Goal: Communication & Community: Answer question/provide support

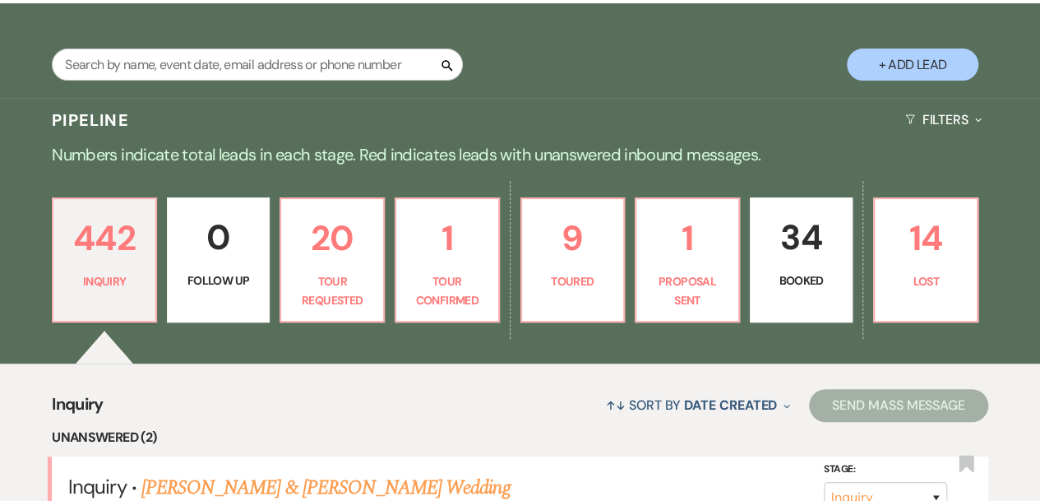
scroll to position [270, 0]
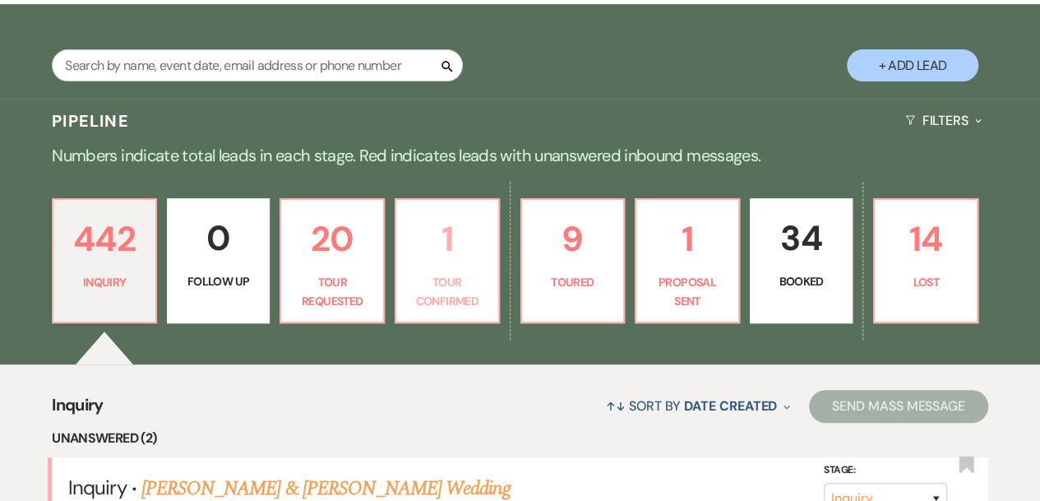
click at [453, 283] on p "Tour Confirmed" at bounding box center [447, 291] width 82 height 37
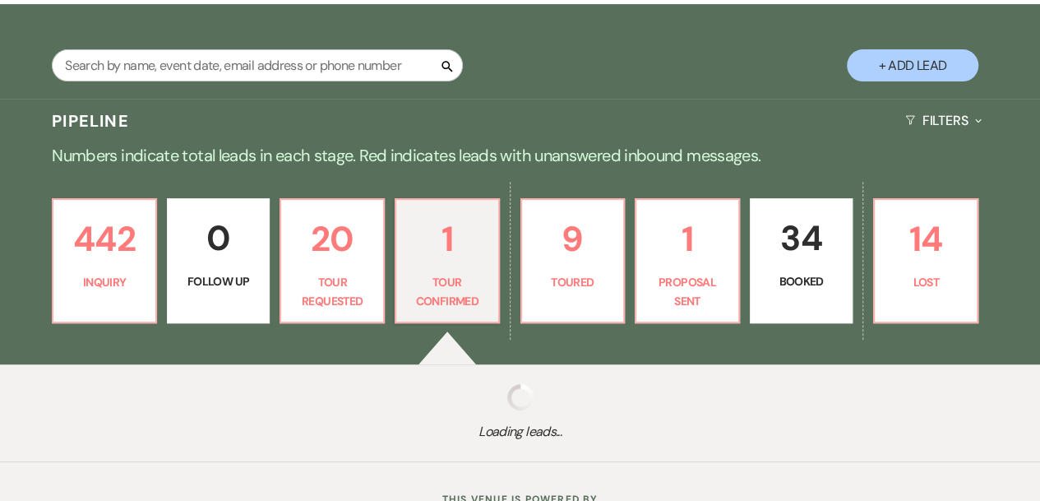
select select "4"
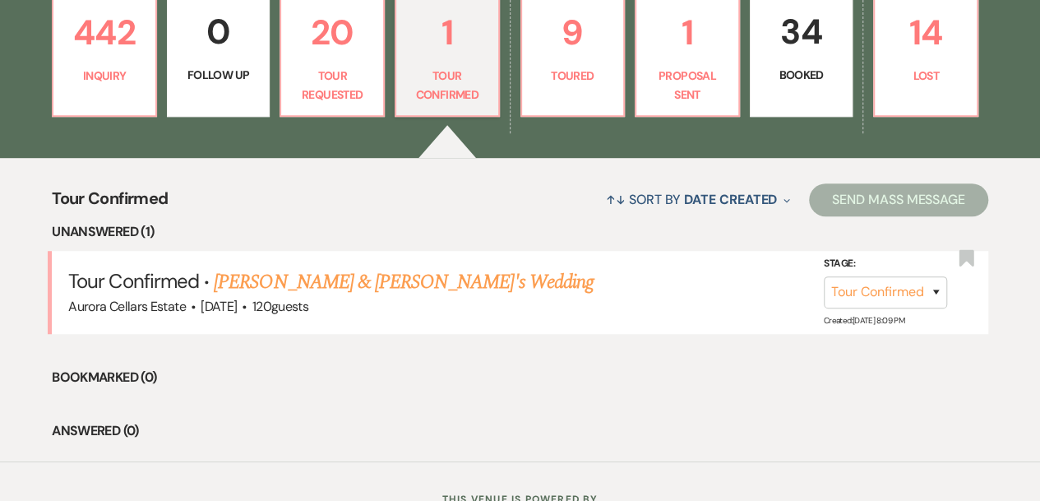
scroll to position [382, 0]
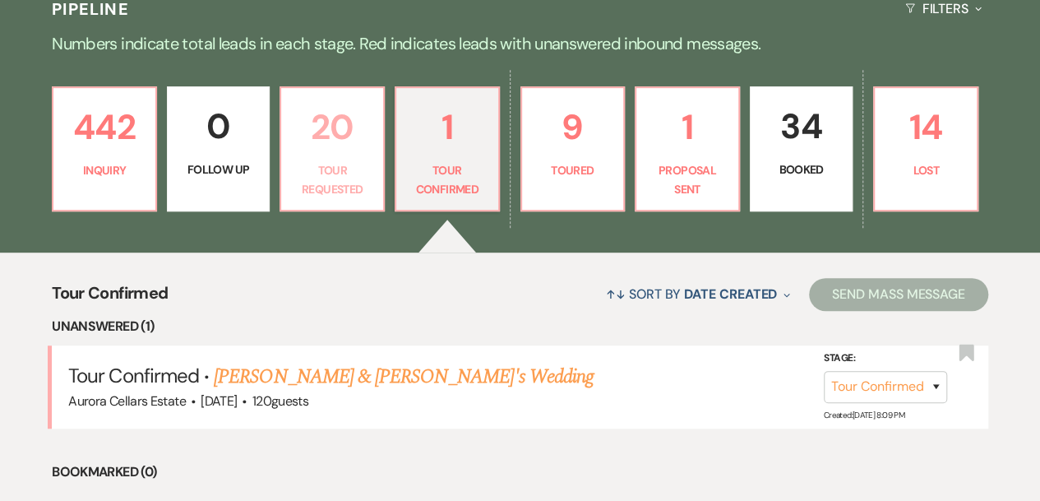
click at [355, 185] on p "Tour Requested" at bounding box center [332, 179] width 82 height 37
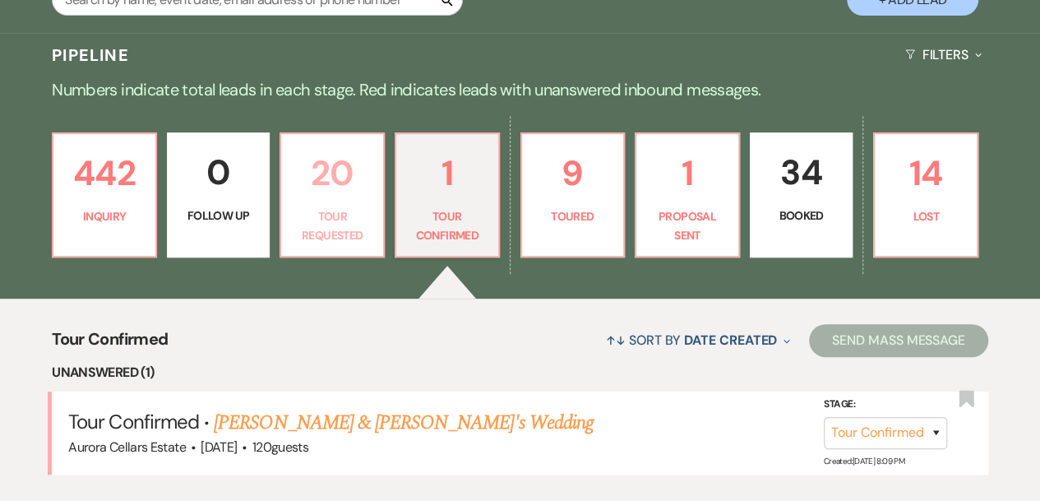
select select "2"
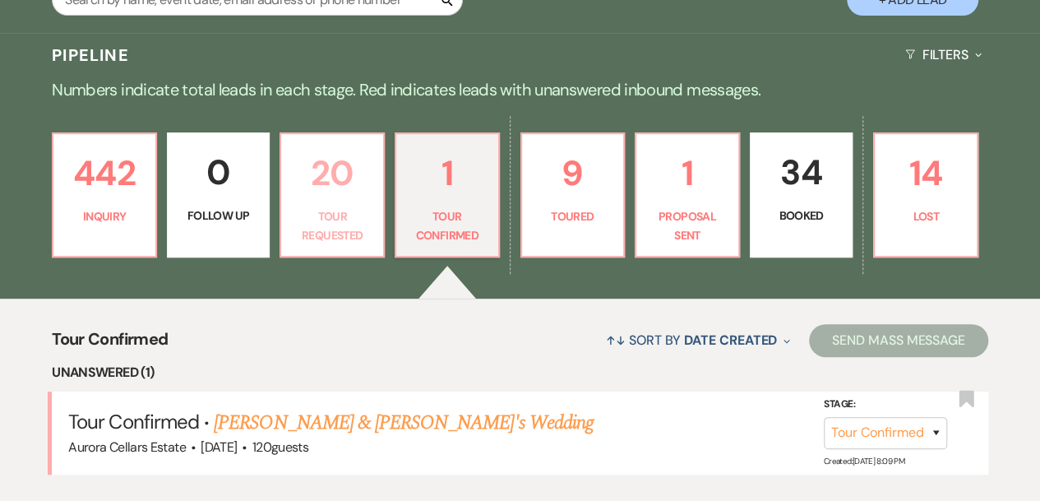
select select "2"
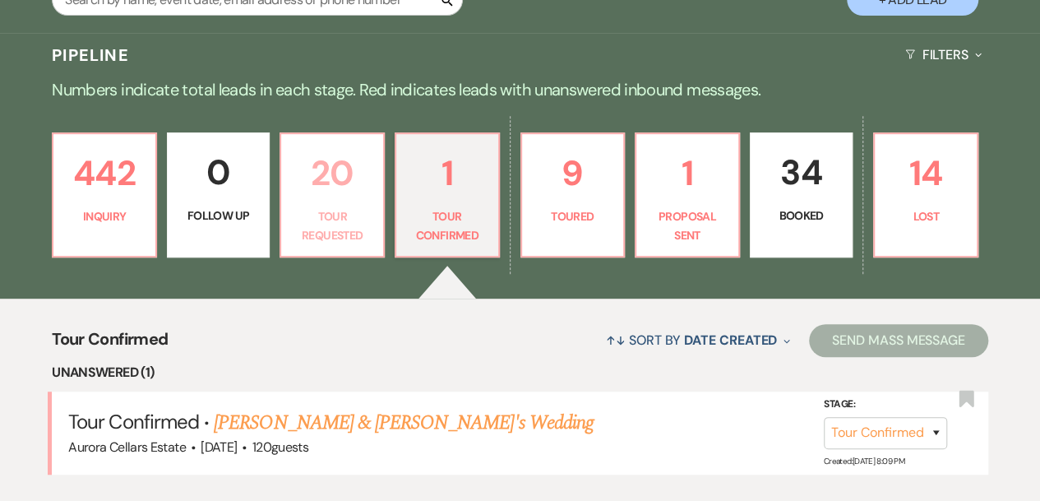
select select "2"
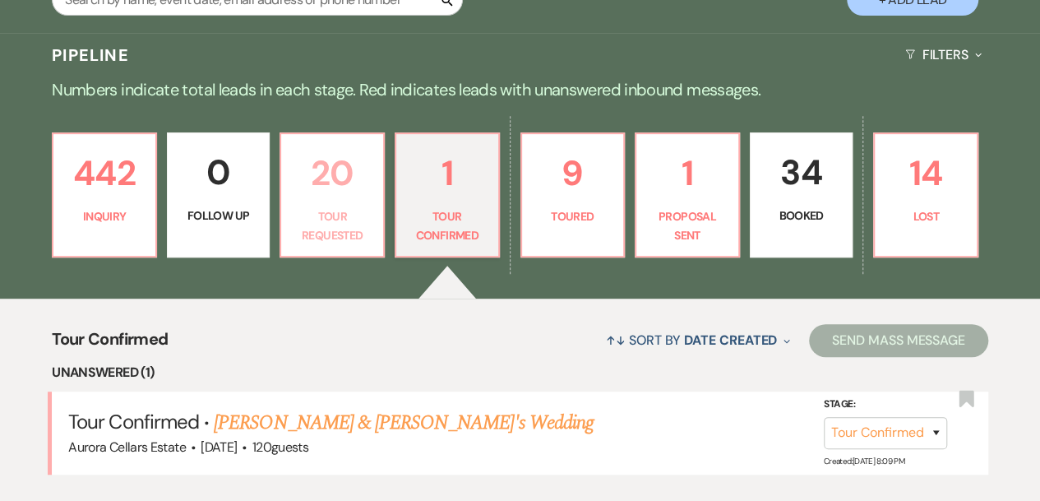
select select "2"
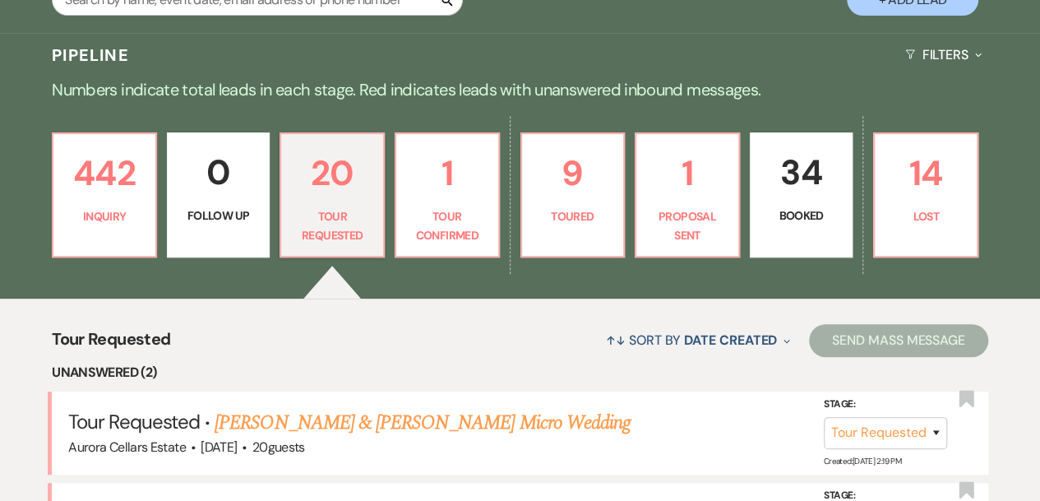
scroll to position [382, 0]
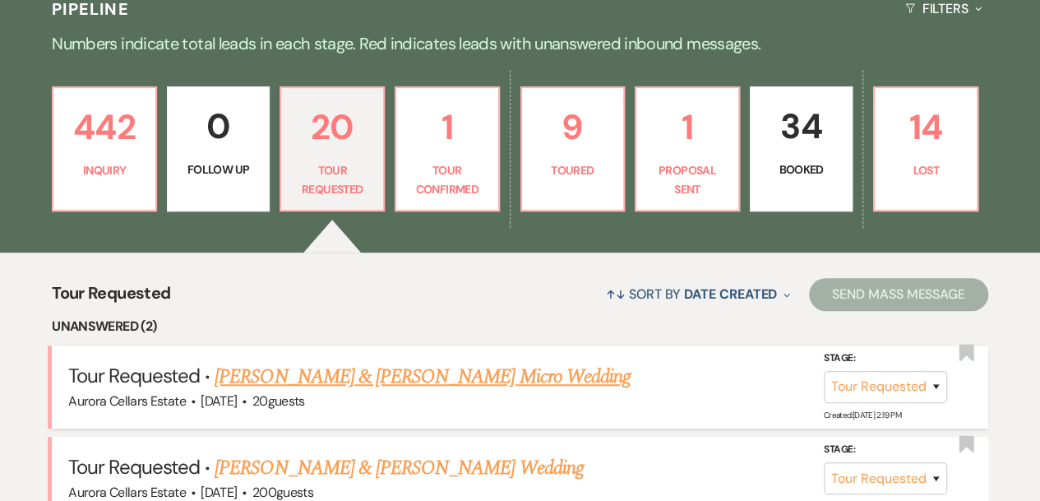
click at [411, 373] on link "[PERSON_NAME] & [PERSON_NAME] Micro Wedding" at bounding box center [423, 377] width 416 height 30
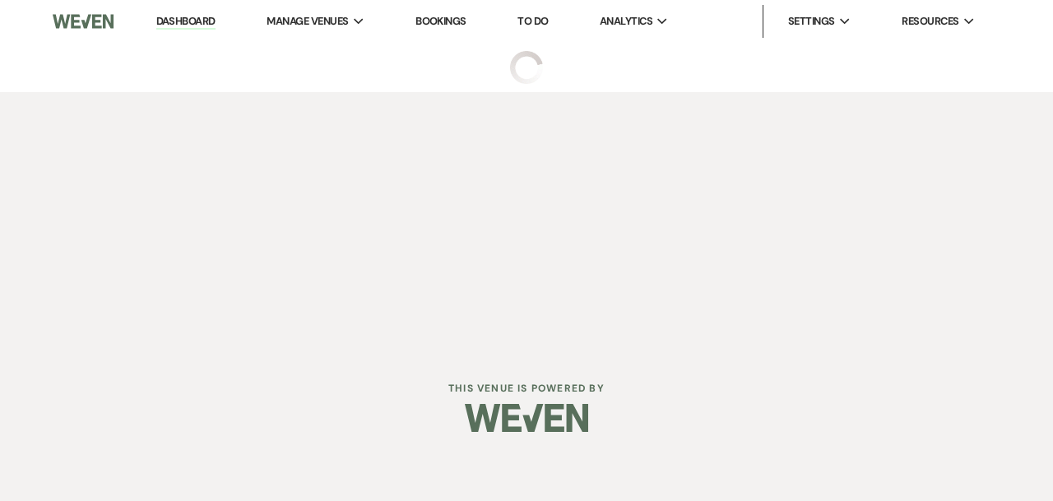
select select "2"
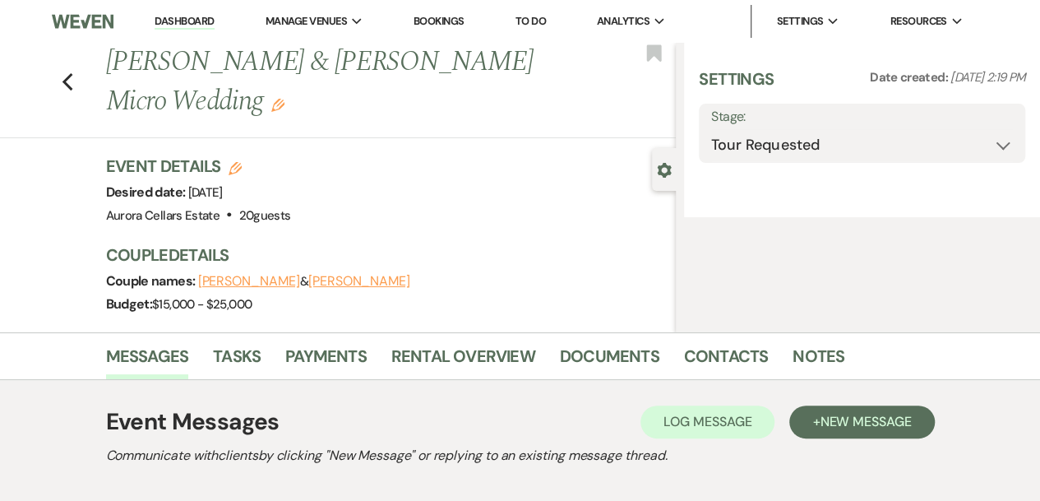
select select "5"
select select "16"
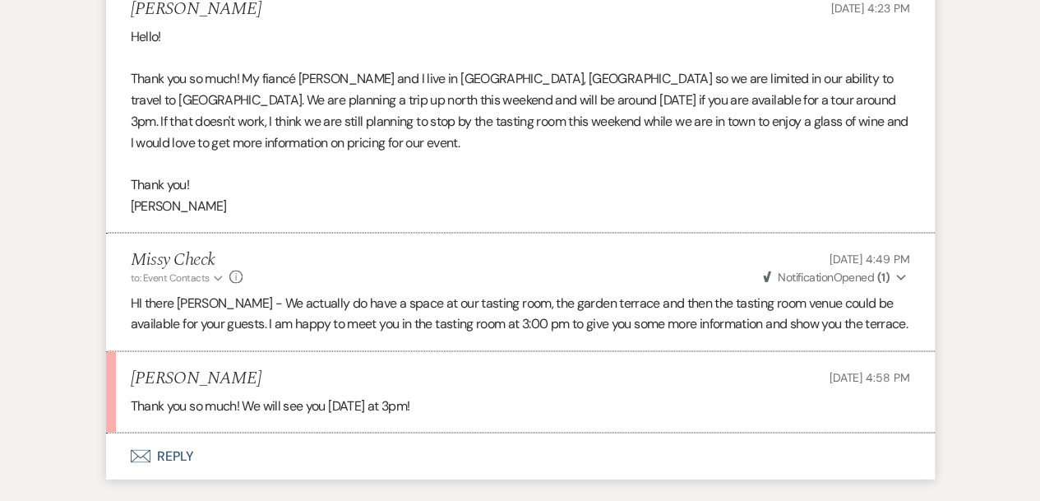
scroll to position [1537, 0]
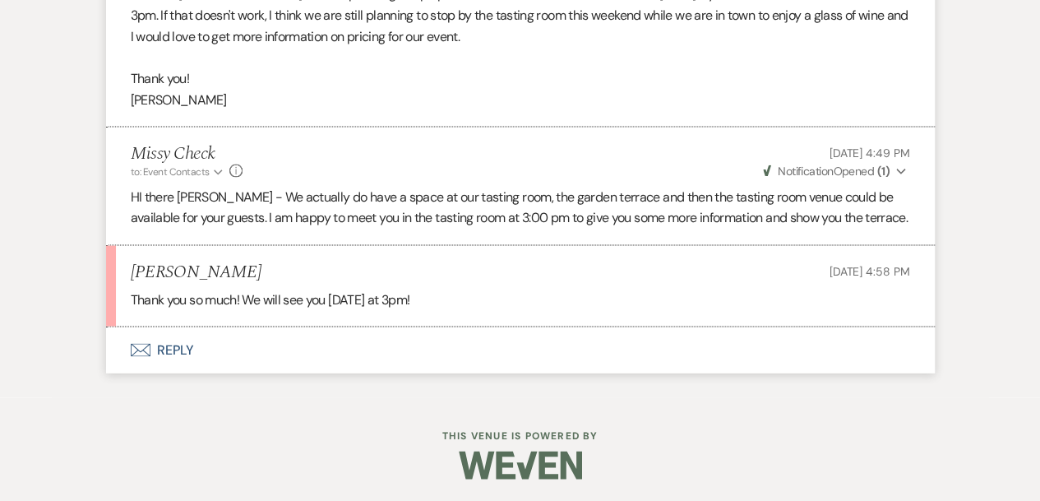
select select "2"
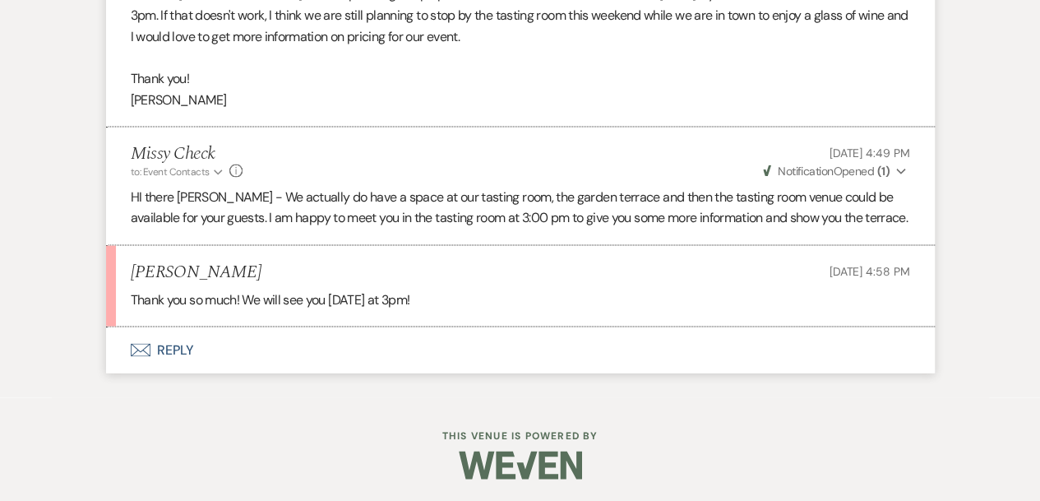
select select "2"
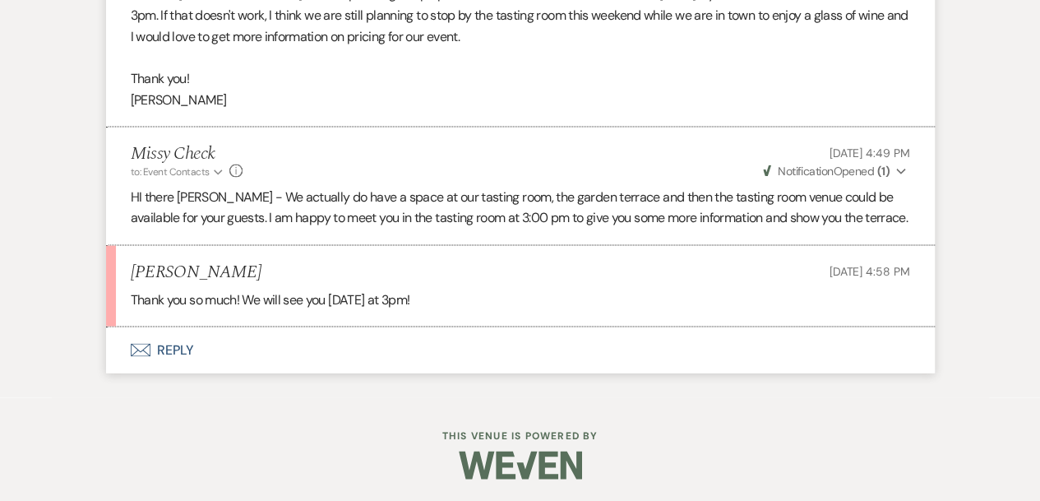
select select "2"
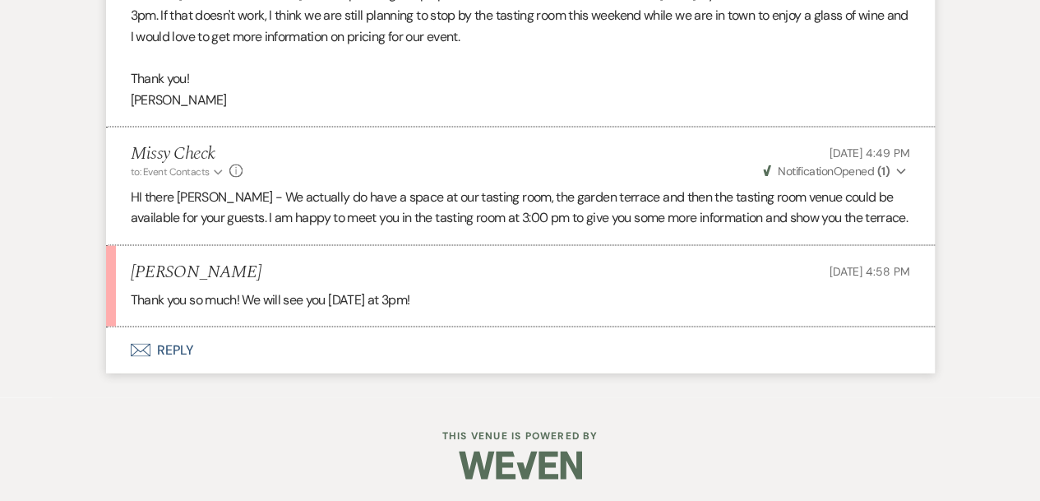
select select "2"
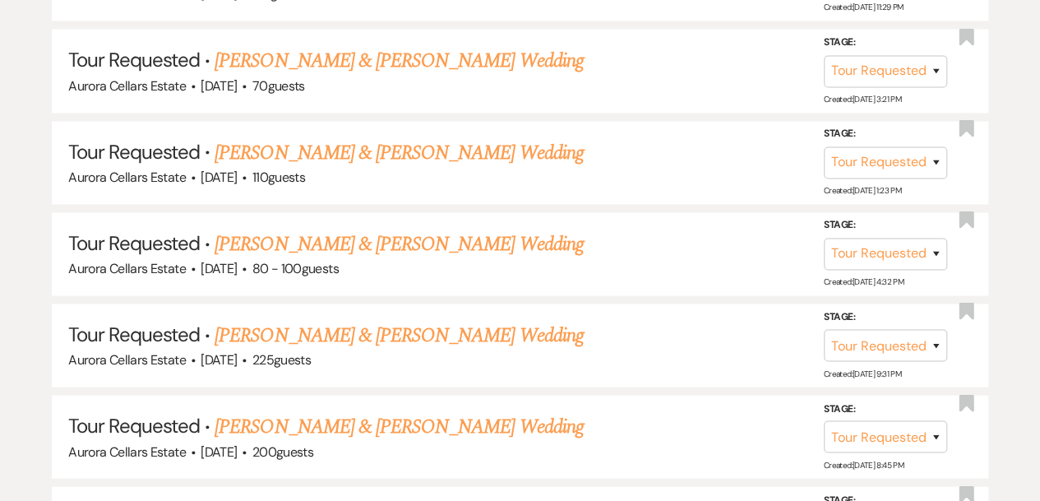
scroll to position [382, 0]
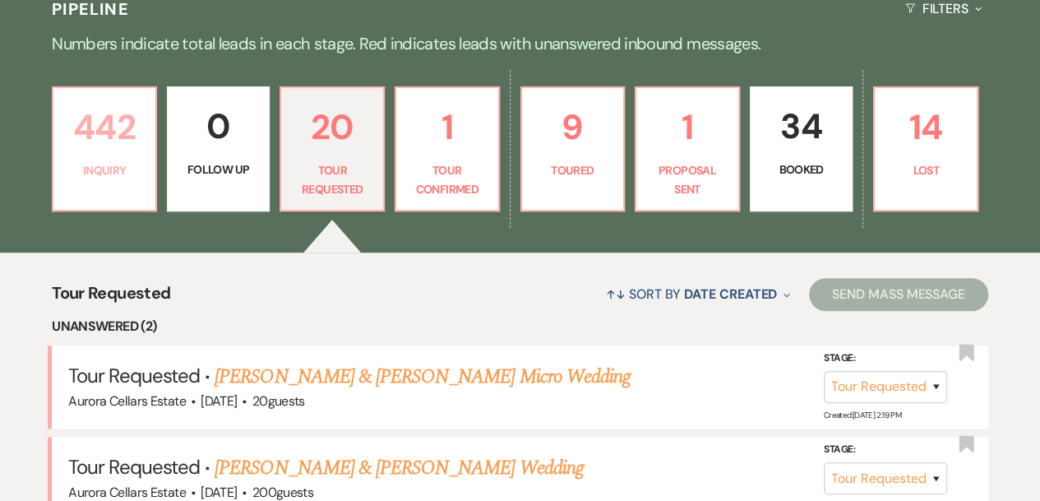
click at [100, 169] on p "Inquiry" at bounding box center [104, 170] width 82 height 18
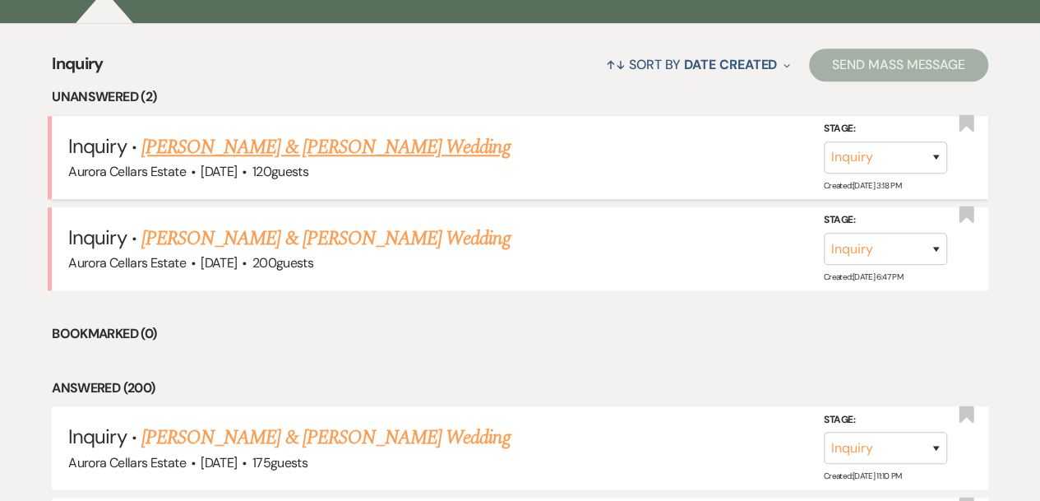
scroll to position [595, 0]
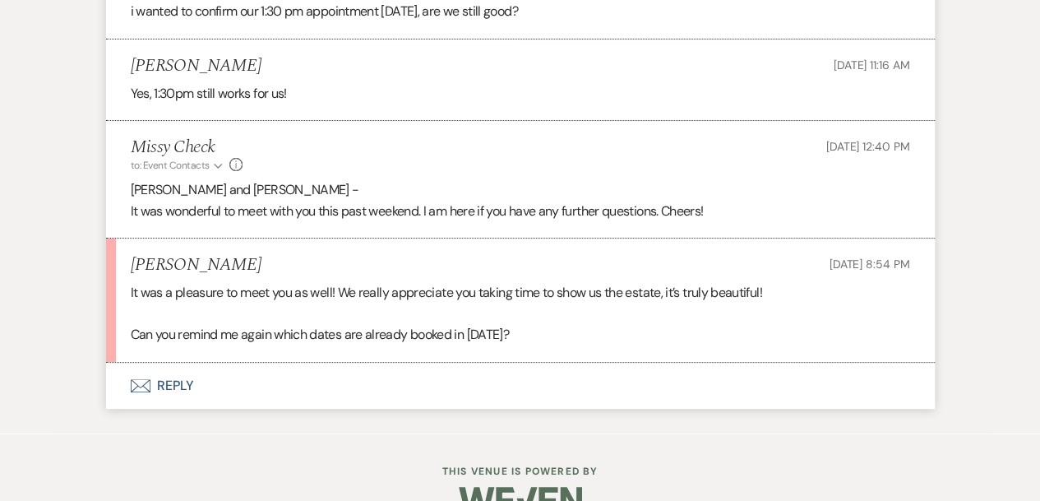
scroll to position [3161, 0]
click at [186, 363] on button "Envelope Reply" at bounding box center [520, 386] width 829 height 46
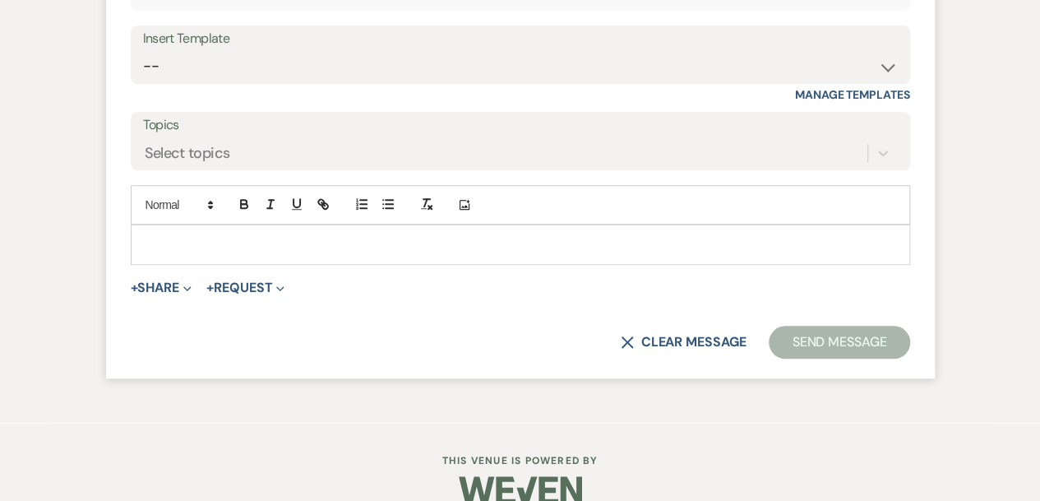
scroll to position [3633, 0]
click at [148, 235] on p at bounding box center [520, 244] width 753 height 18
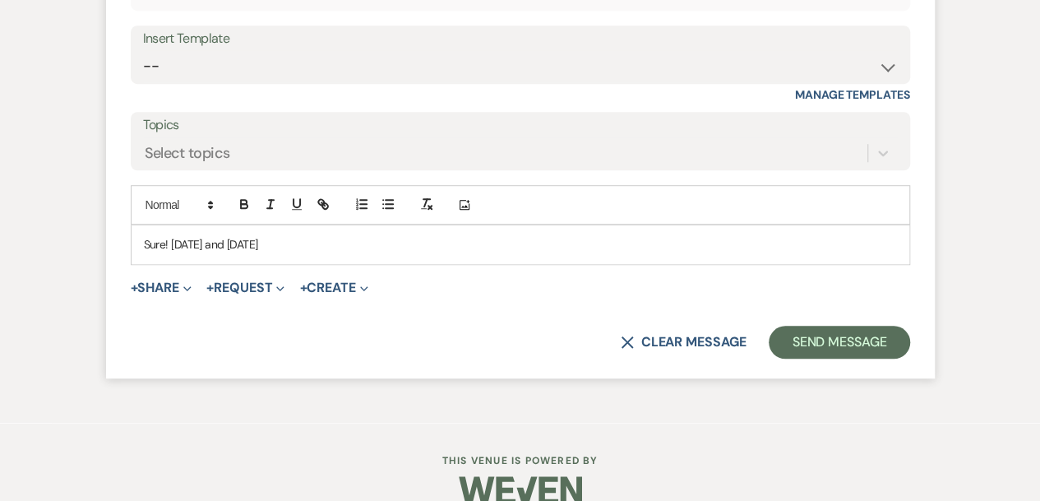
scroll to position [3632, 0]
click at [173, 237] on p "Sure! July 17 and 24th" at bounding box center [520, 246] width 753 height 18
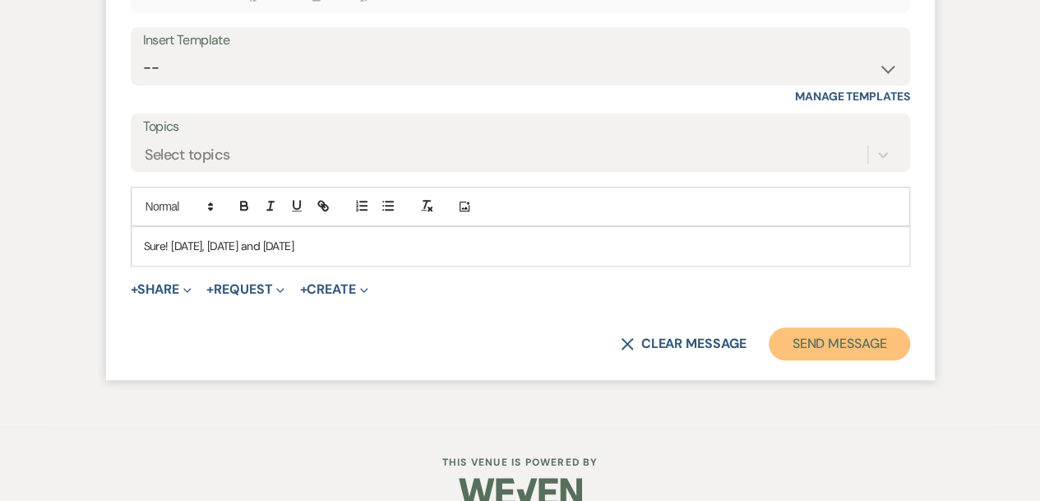
click at [852, 327] on button "Send Message" at bounding box center [839, 343] width 141 height 33
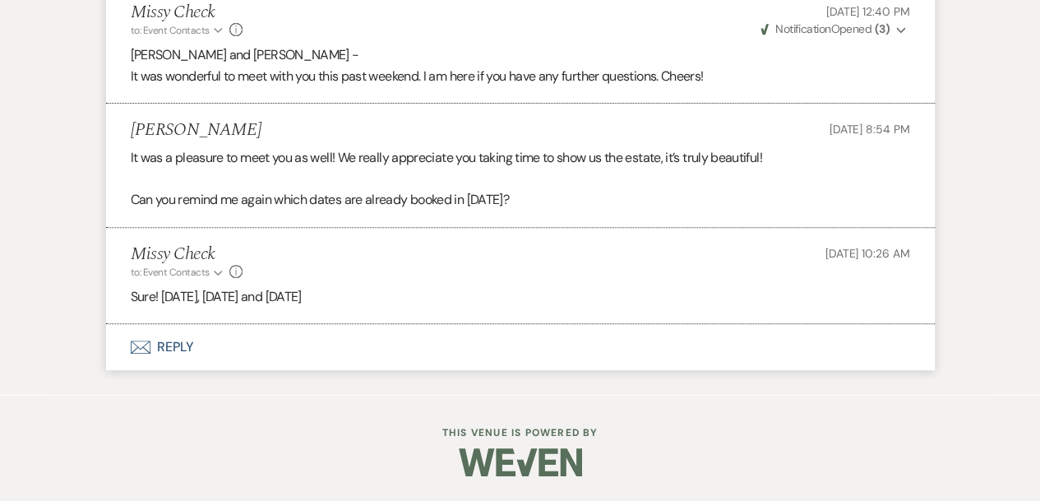
scroll to position [3271, 0]
